Goal: Navigation & Orientation: Find specific page/section

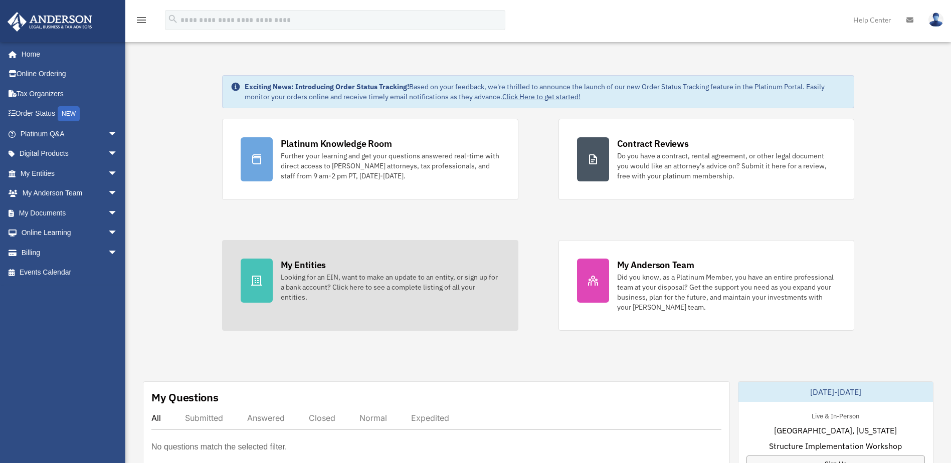
click at [340, 269] on div "My Entities Looking for an EIN, want to make an update to an entity, or sign up…" at bounding box center [390, 281] width 219 height 44
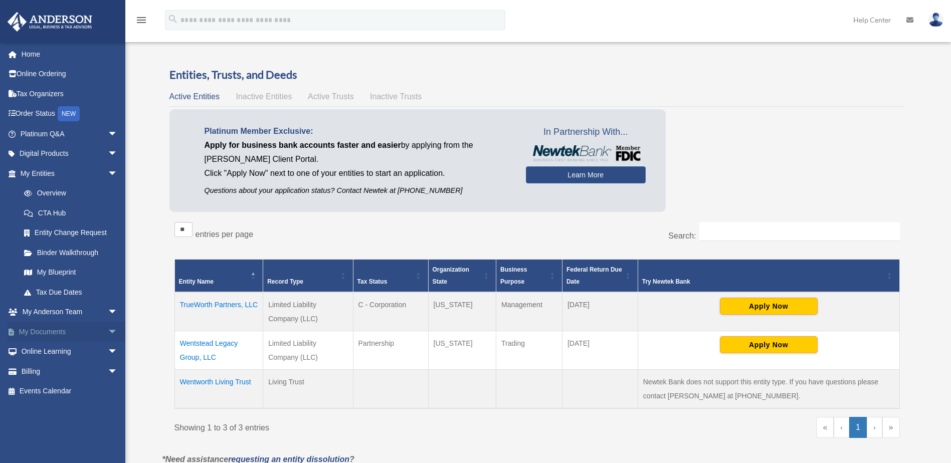
click at [54, 330] on link "My Documents arrow_drop_down" at bounding box center [70, 332] width 126 height 20
click at [108, 331] on span "arrow_drop_down" at bounding box center [118, 332] width 20 height 21
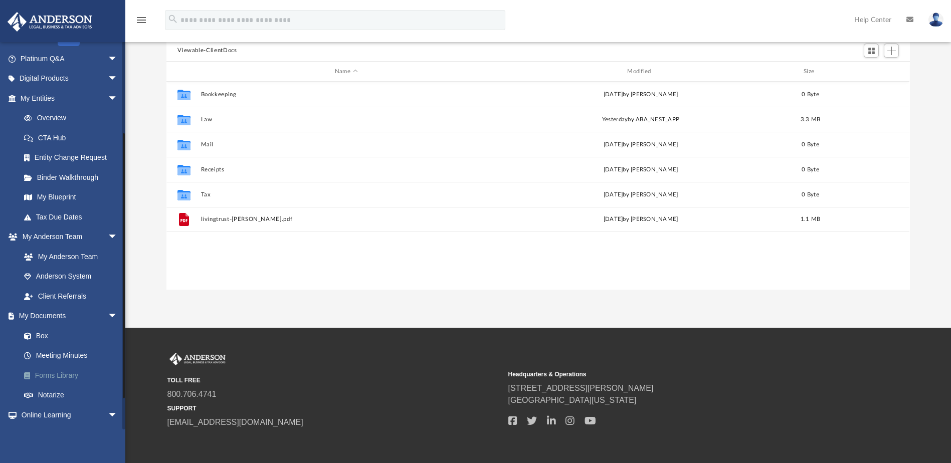
scroll to position [150, 0]
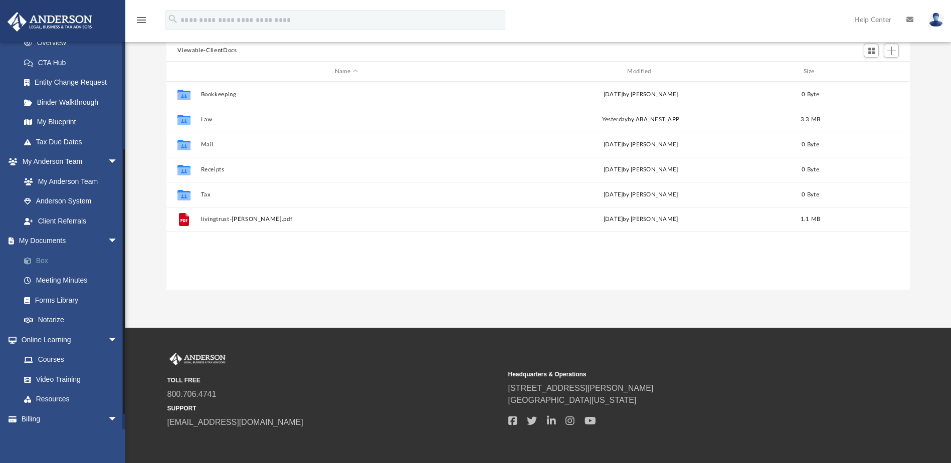
click at [43, 260] on link "Box" at bounding box center [73, 261] width 119 height 20
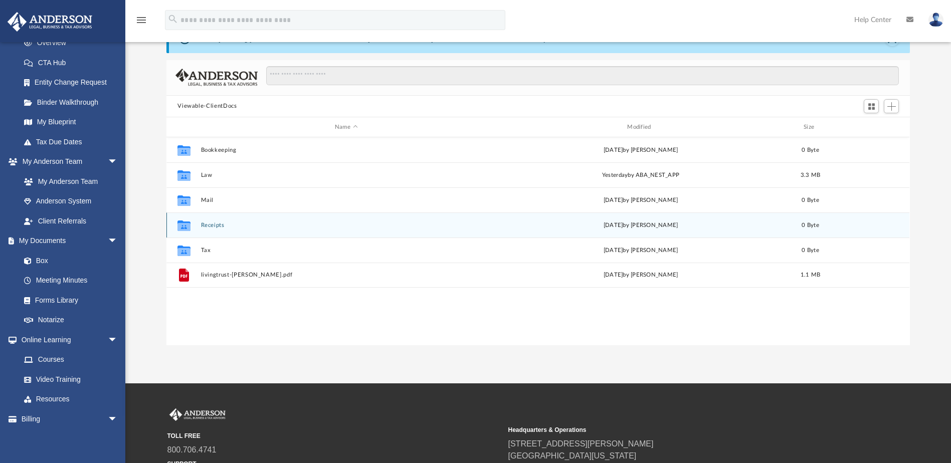
scroll to position [0, 0]
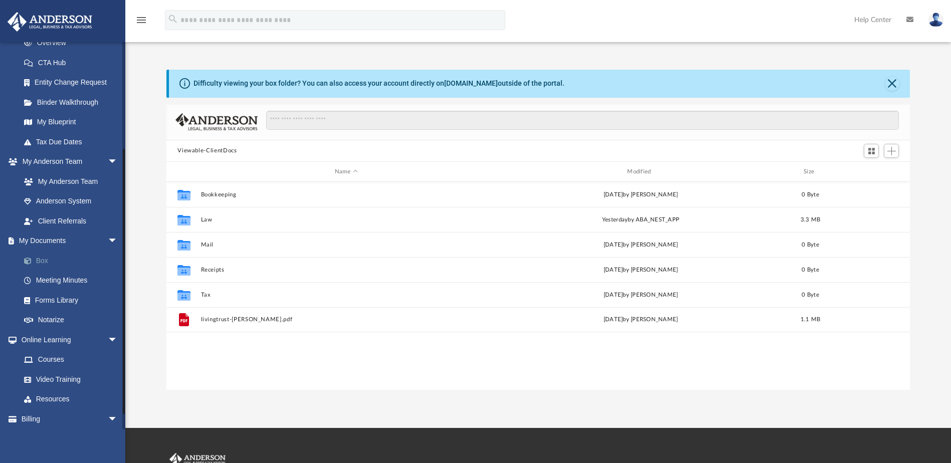
click at [40, 261] on link "Box" at bounding box center [73, 261] width 119 height 20
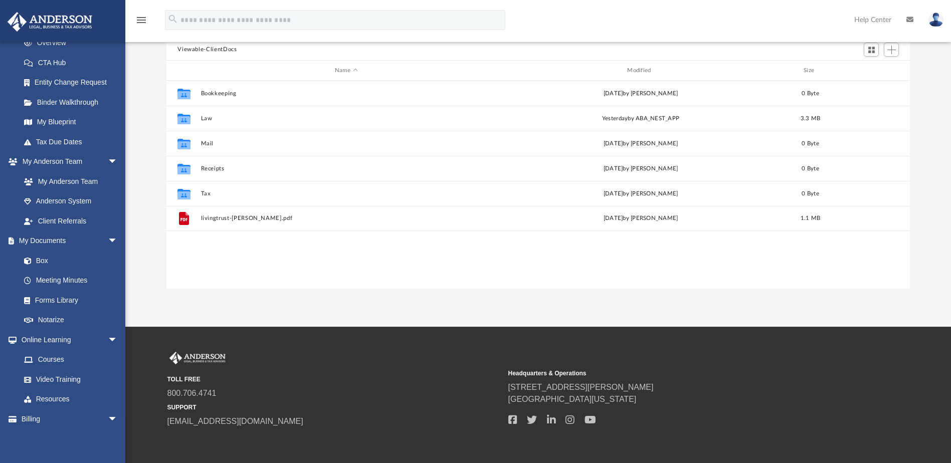
scroll to position [144, 0]
